Goal: Consume media (video, audio): Consume media (video, audio)

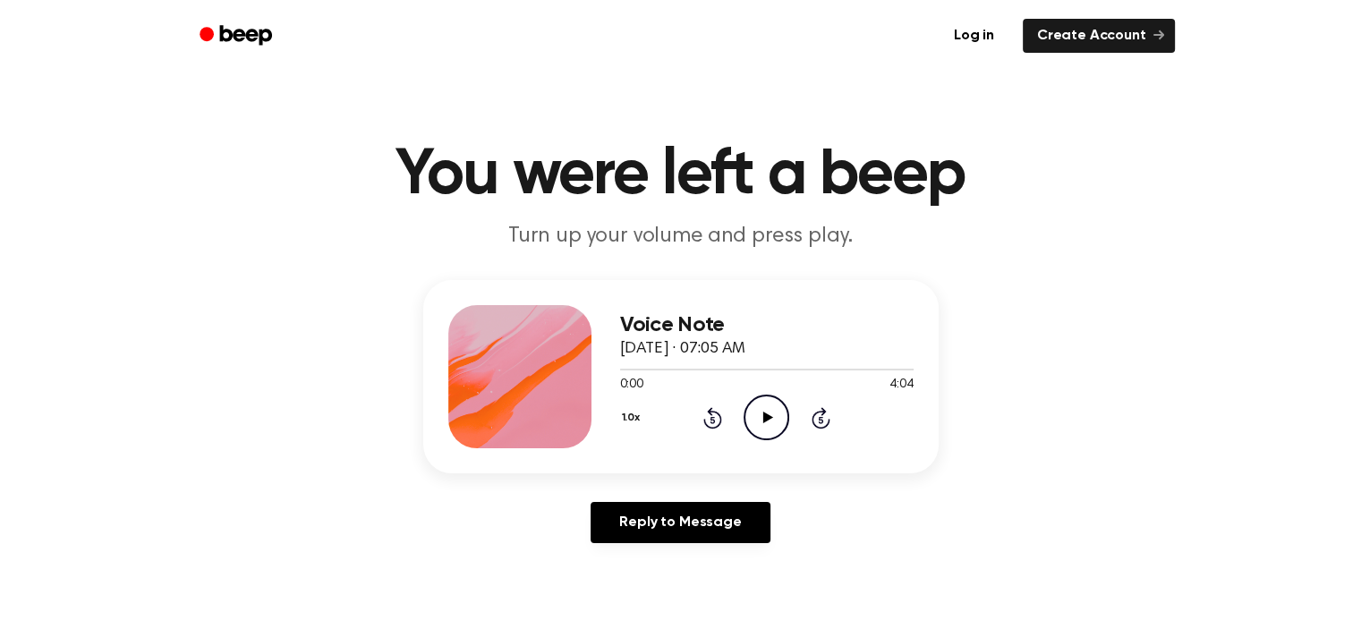
click at [759, 411] on icon "Play Audio" at bounding box center [766, 418] width 46 height 46
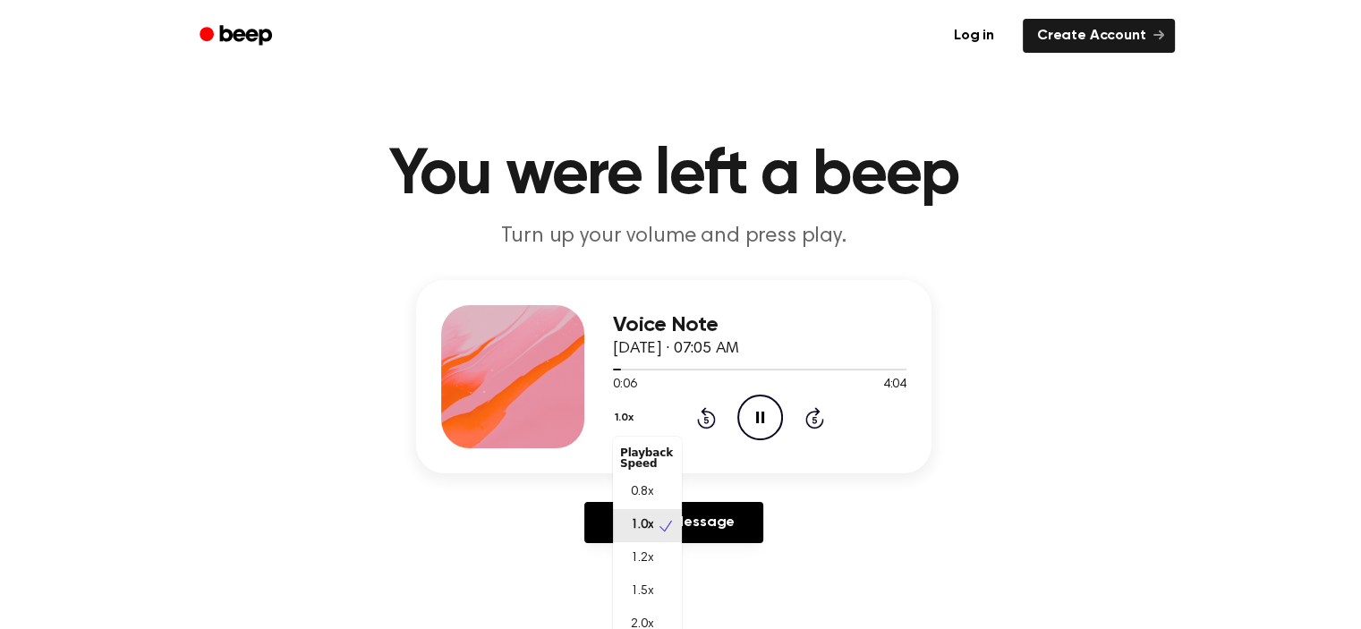
click at [629, 420] on button "1.0x" at bounding box center [626, 418] width 27 height 30
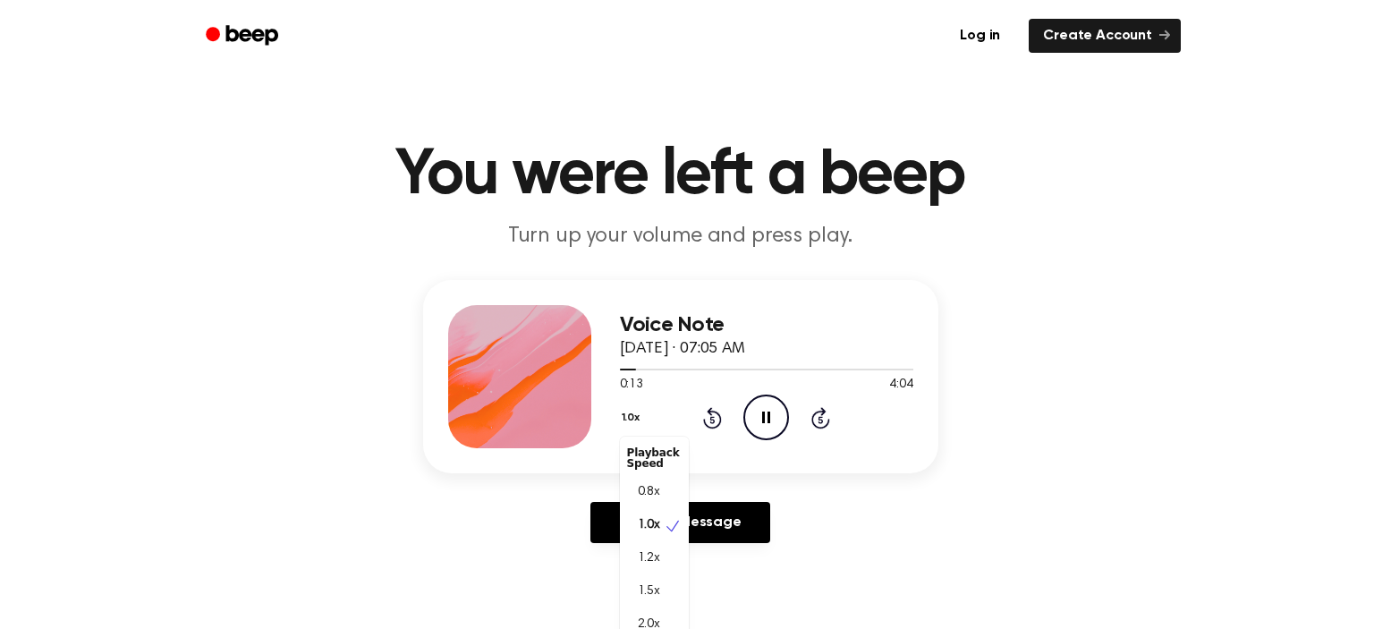
click at [772, 413] on div "1.0x Playback Speed 0.8x 1.0x 1.2x 1.5x 2.0x Rewind 5 seconds Pause Audio Skip …" at bounding box center [766, 418] width 293 height 46
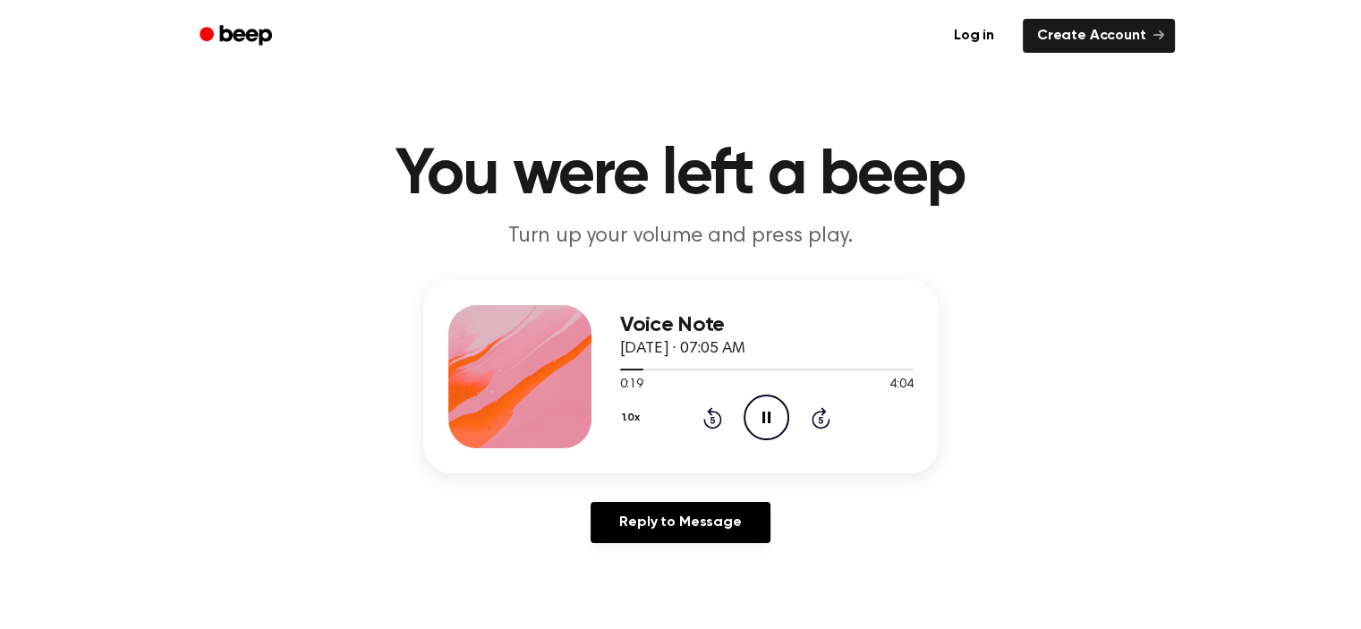
click at [766, 417] on icon "Pause Audio" at bounding box center [766, 418] width 46 height 46
click at [773, 431] on icon "Play Audio" at bounding box center [766, 418] width 46 height 46
click at [769, 427] on icon "Pause Audio" at bounding box center [766, 418] width 46 height 46
click at [769, 427] on icon "Play Audio" at bounding box center [766, 418] width 46 height 46
click at [763, 427] on icon "Pause Audio" at bounding box center [766, 418] width 46 height 46
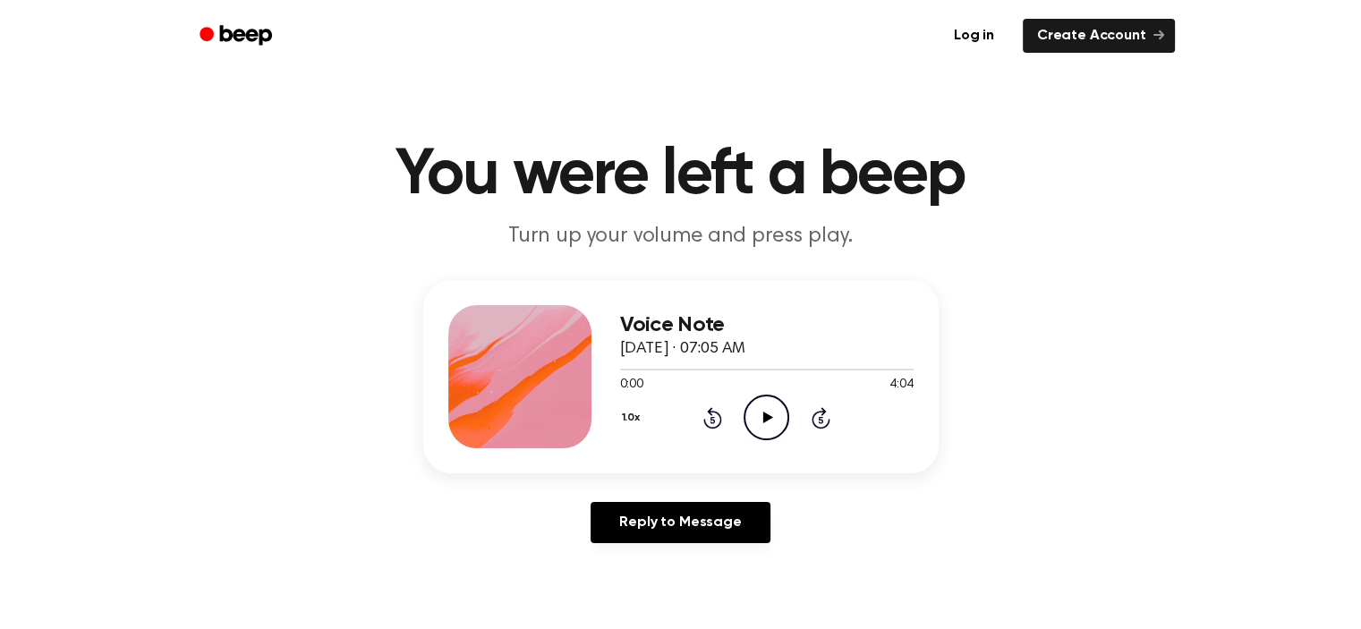
click at [774, 409] on icon "Play Audio" at bounding box center [766, 418] width 46 height 46
click at [770, 417] on icon "Pause Audio" at bounding box center [766, 418] width 46 height 46
click at [770, 414] on icon "Play Audio" at bounding box center [766, 418] width 46 height 46
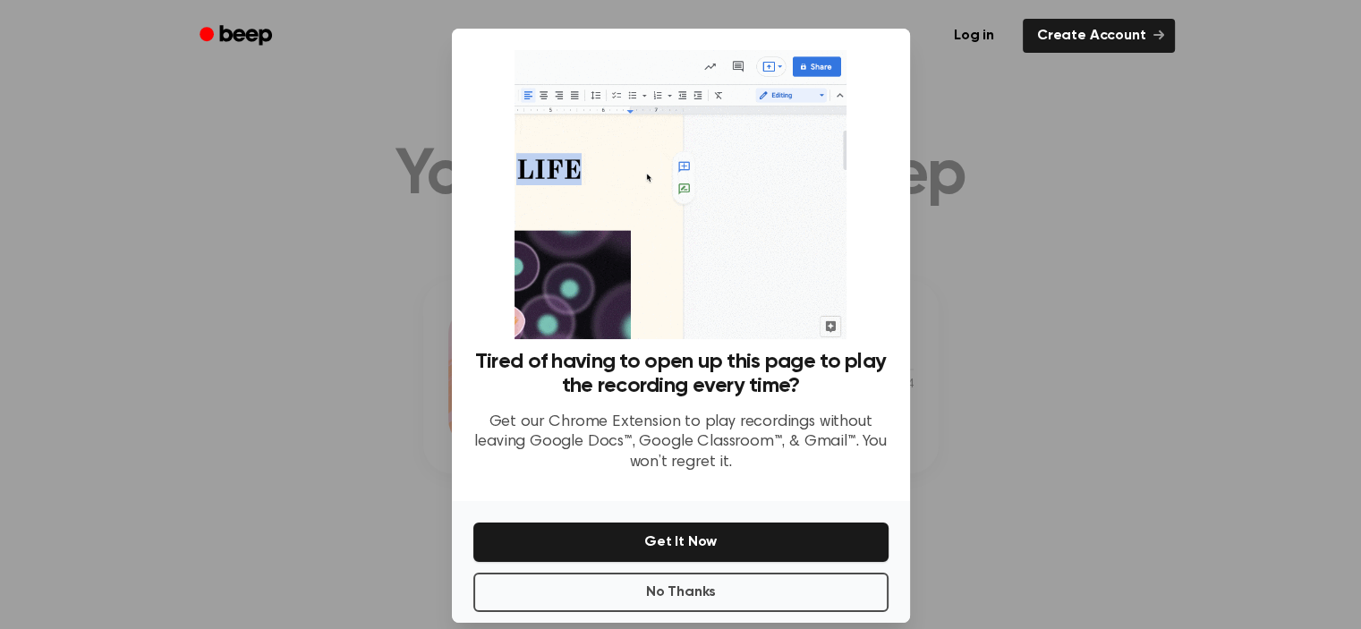
click at [974, 268] on div at bounding box center [680, 314] width 1361 height 629
click at [765, 595] on button "No Thanks" at bounding box center [680, 592] width 415 height 39
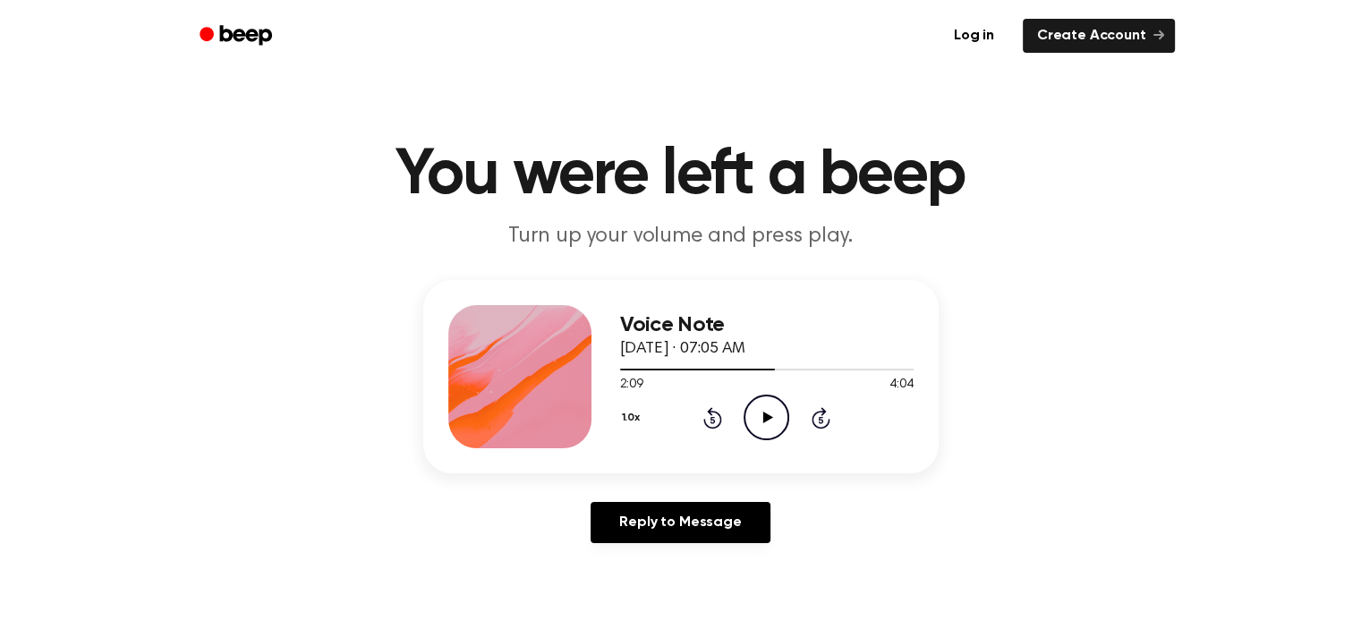
click at [764, 427] on icon "Play Audio" at bounding box center [766, 418] width 46 height 46
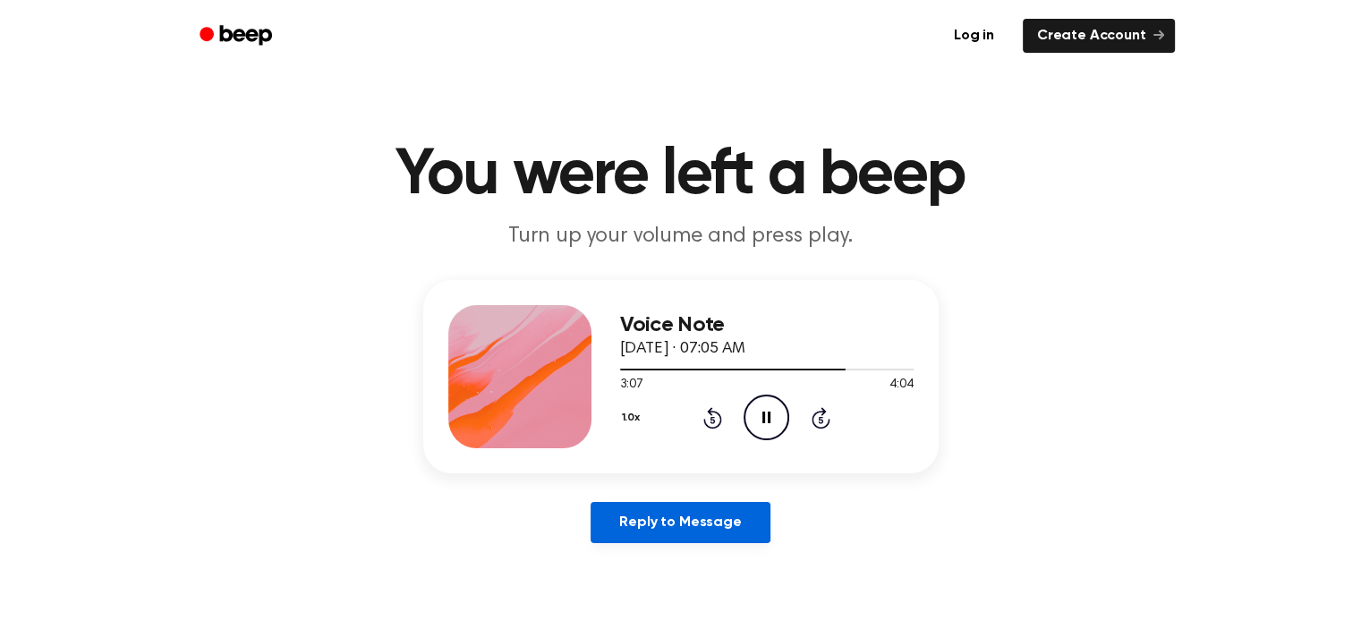
click at [671, 521] on link "Reply to Message" at bounding box center [679, 522] width 179 height 41
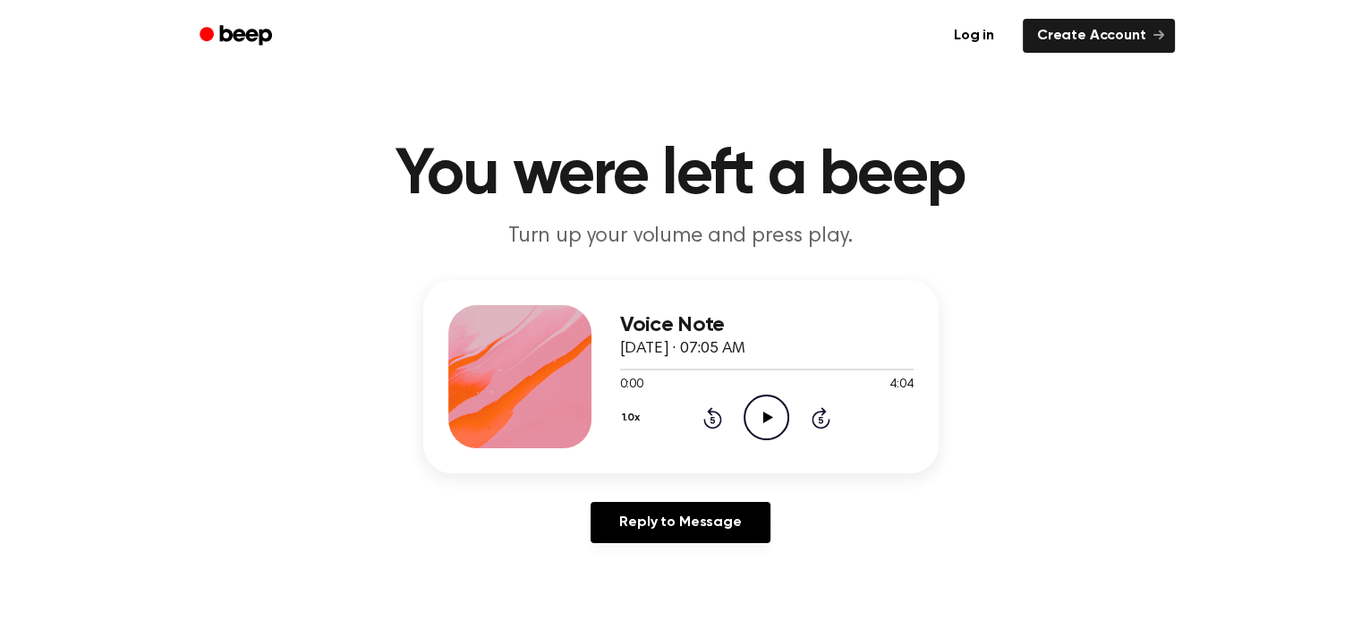
click at [760, 415] on icon "Play Audio" at bounding box center [766, 418] width 46 height 46
click at [862, 363] on div at bounding box center [766, 368] width 293 height 14
